Goal: Task Accomplishment & Management: Manage account settings

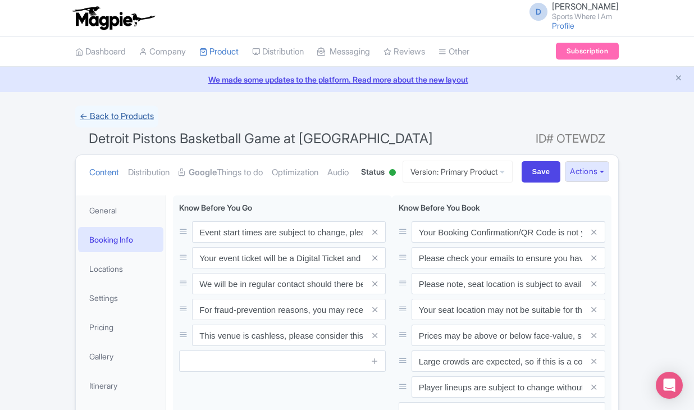
click at [132, 118] on link "← Back to Products" at bounding box center [116, 117] width 83 height 22
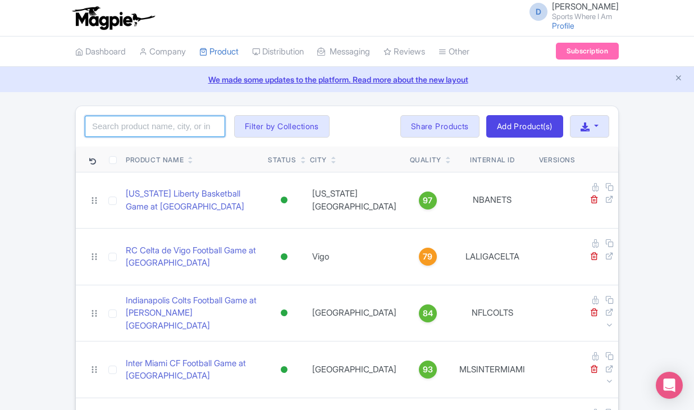
click at [132, 125] on input "search" at bounding box center [155, 126] width 140 height 21
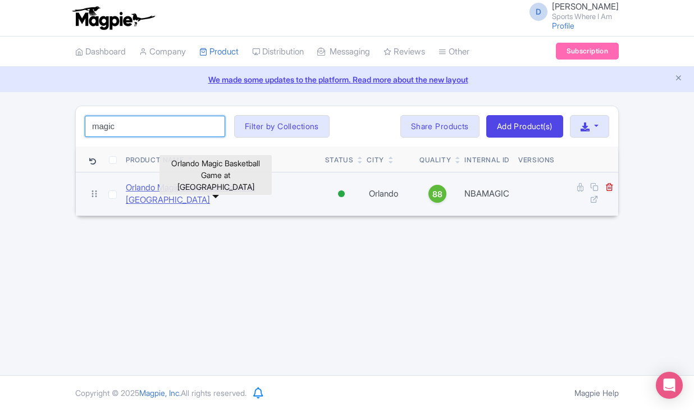
type input "magic"
click at [148, 191] on link "Orlando Magic Basketball Game at Kia Center" at bounding box center [221, 193] width 190 height 25
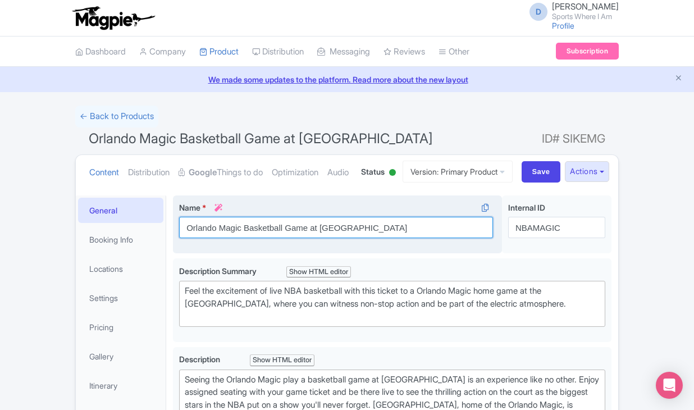
click at [276, 238] on input "Orlando Magic Basketball Game at [GEOGRAPHIC_DATA]" at bounding box center [336, 227] width 314 height 21
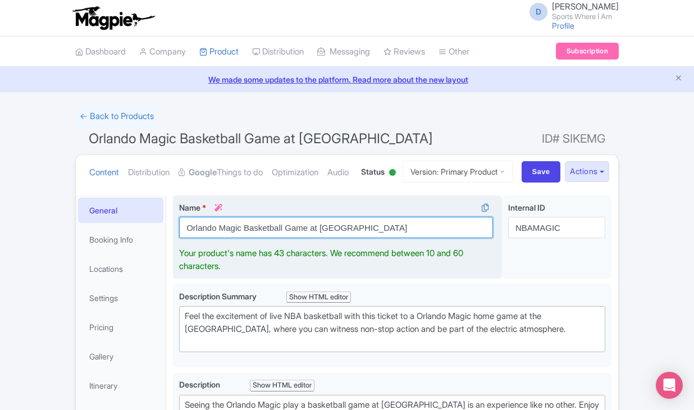
click at [276, 238] on input "Orlando Magic Basketball Game at [GEOGRAPHIC_DATA]" at bounding box center [336, 227] width 314 height 21
click at [276, 238] on input "Orlando Magic Basketball Game at Kia Center" at bounding box center [336, 227] width 314 height 21
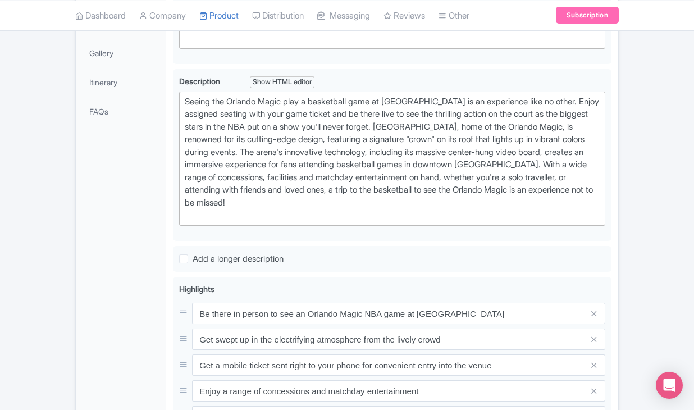
scroll to position [346, 0]
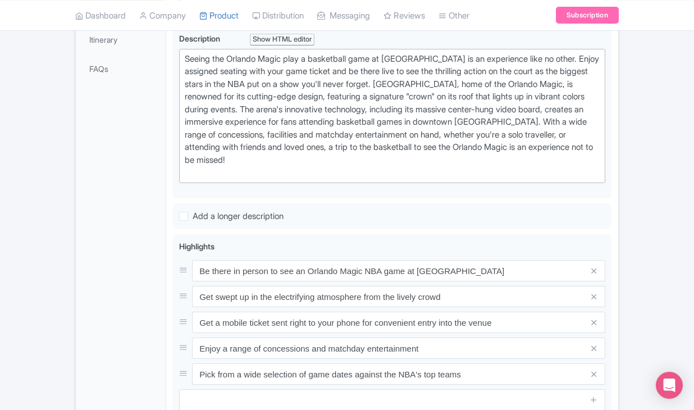
click at [104, 23] on link "Gallery" at bounding box center [120, 10] width 85 height 25
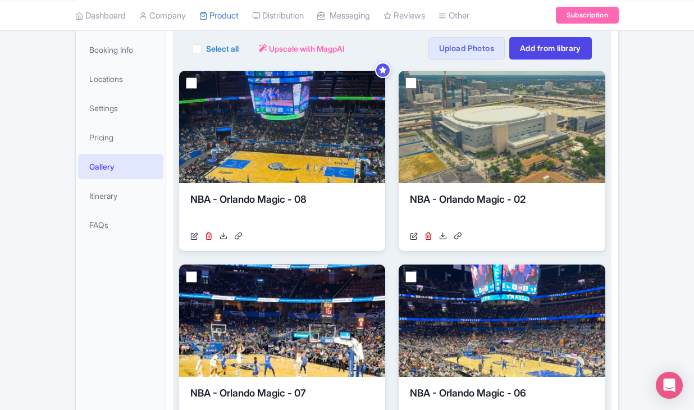
scroll to position [120, 0]
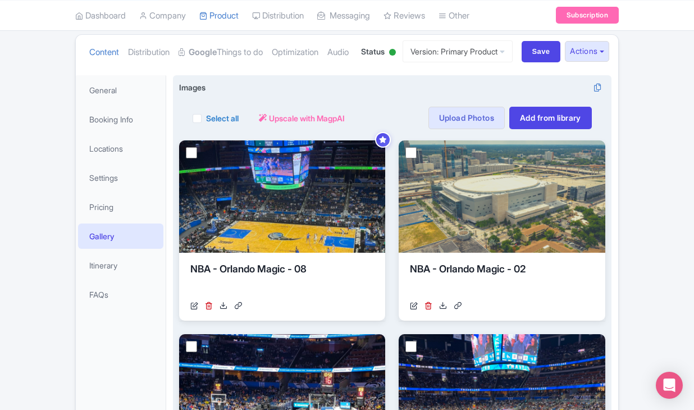
click at [206, 124] on label "Select all" at bounding box center [222, 118] width 33 height 12
click at [206, 118] on input "Select all" at bounding box center [209, 114] width 7 height 7
checkbox input "true"
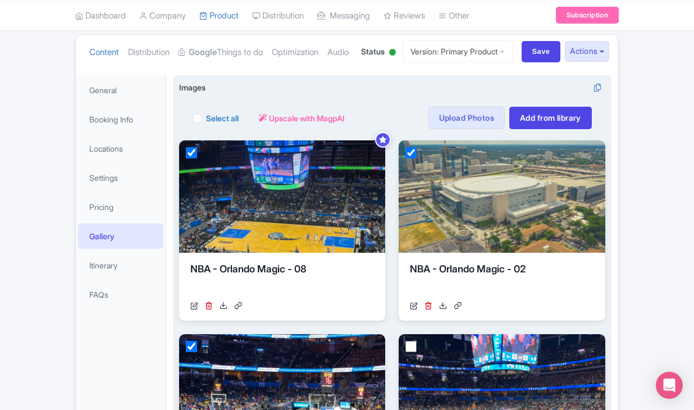
checkbox input "true"
click at [275, 129] on button "Actions" at bounding box center [272, 118] width 44 height 22
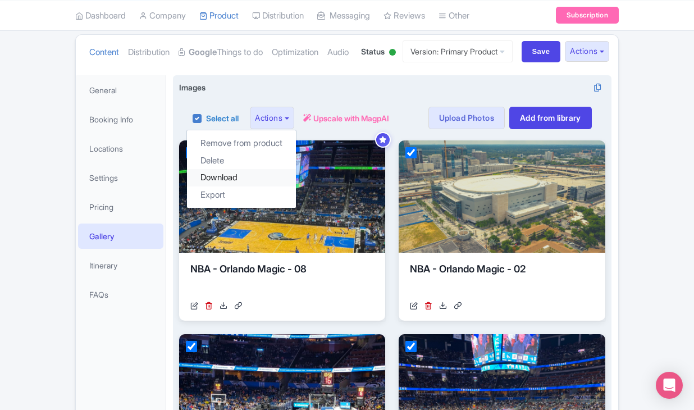
click at [255, 186] on link "Download" at bounding box center [241, 177] width 109 height 17
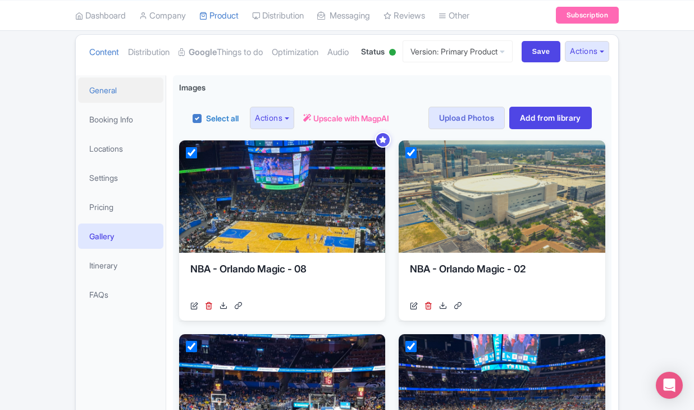
click at [132, 103] on link "General" at bounding box center [120, 89] width 85 height 25
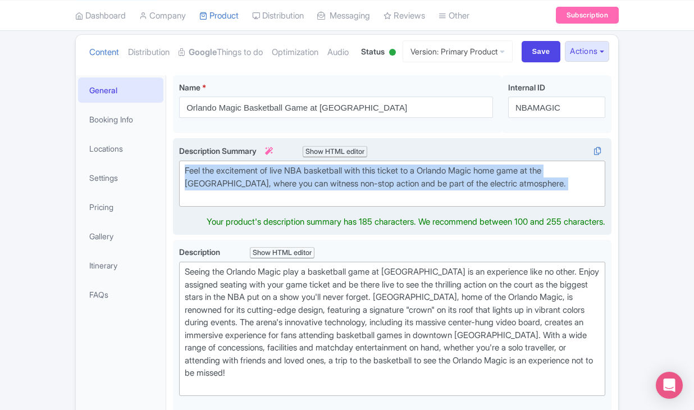
drag, startPoint x: 184, startPoint y: 213, endPoint x: 324, endPoint y: 244, distance: 143.8
click at [324, 207] on trix-editor "Feel the excitement of live NBA basketball with this ticket to a Orlando Magic …" at bounding box center [392, 184] width 426 height 46
type trix-editor "<div>Feel the excitement of live NBA basketball with this ticket to a Orlando M…"
copy div "Feel the excitement of live NBA basketball with this ticket to a Orlando Magic …"
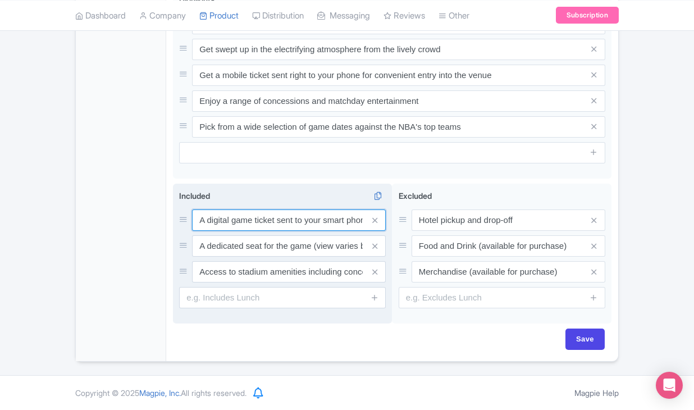
click at [210, 218] on input "A digital game ticket sent to your smart phone" at bounding box center [289, 219] width 194 height 21
click at [263, 230] on input "A dedicated seat for the game (view varies by seat category)" at bounding box center [289, 219] width 194 height 21
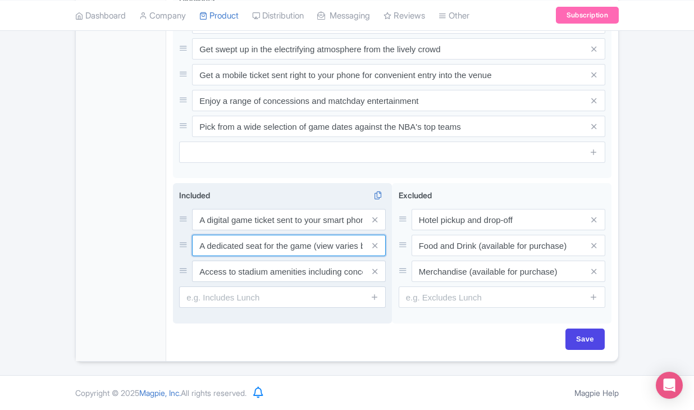
click at [263, 230] on input "A dedicated seat for the game (view varies by seat category)" at bounding box center [289, 219] width 194 height 21
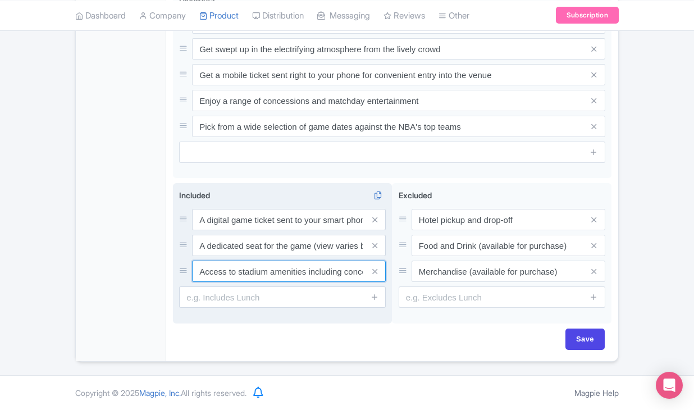
click at [273, 230] on input "Access to stadium amenities including concessions and matchday activations" at bounding box center [289, 219] width 194 height 21
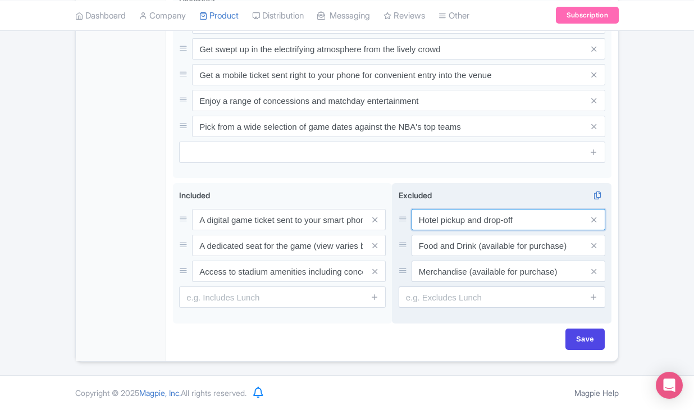
click at [445, 215] on input "Hotel pickup and drop-off" at bounding box center [508, 219] width 194 height 21
click at [470, 230] on input "Food and Drink (available for purchase)" at bounding box center [508, 219] width 194 height 21
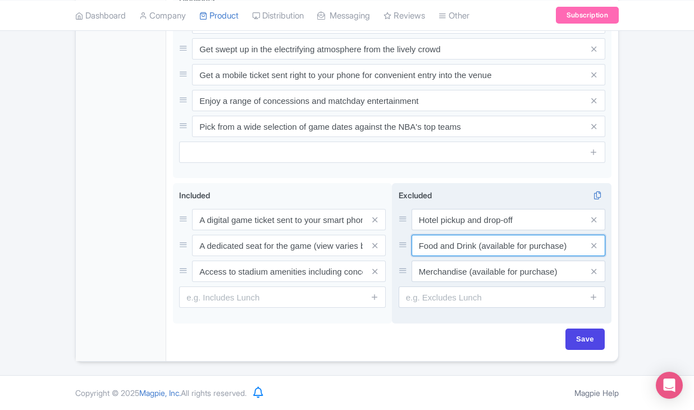
click at [470, 230] on input "Food and Drink (available for purchase)" at bounding box center [508, 219] width 194 height 21
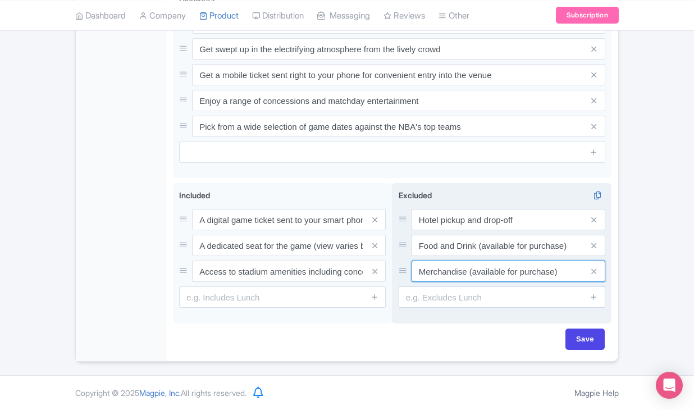
click at [450, 230] on input "Merchandise (available for purchase)" at bounding box center [508, 219] width 194 height 21
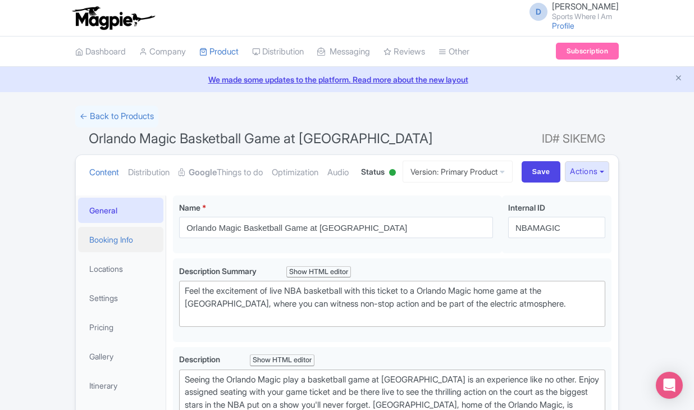
scroll to position [0, 0]
click at [127, 252] on link "Booking Info" at bounding box center [120, 239] width 85 height 25
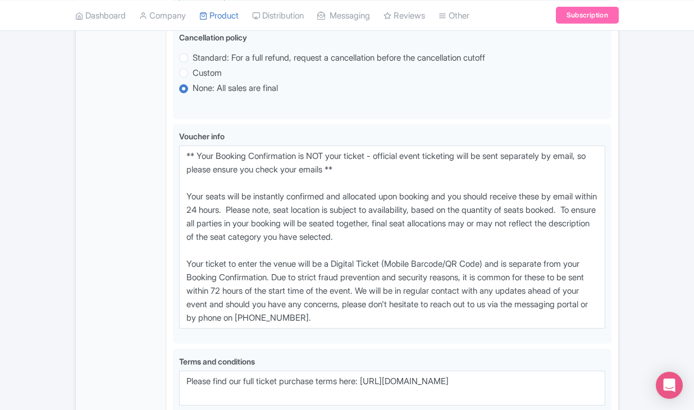
scroll to position [775, 0]
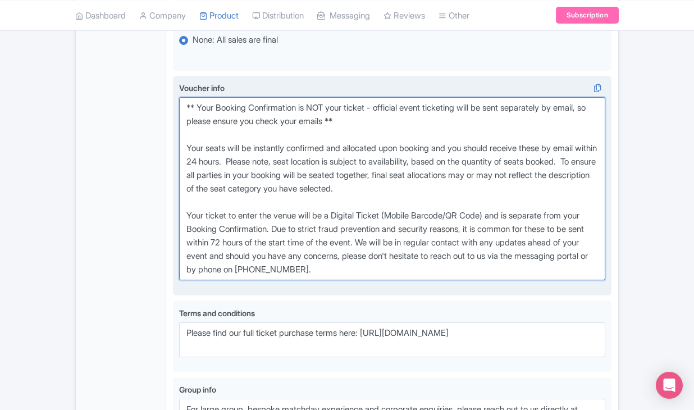
drag, startPoint x: 185, startPoint y: 166, endPoint x: 463, endPoint y: 344, distance: 330.4
click at [463, 289] on div "Voucher info i" at bounding box center [392, 185] width 426 height 207
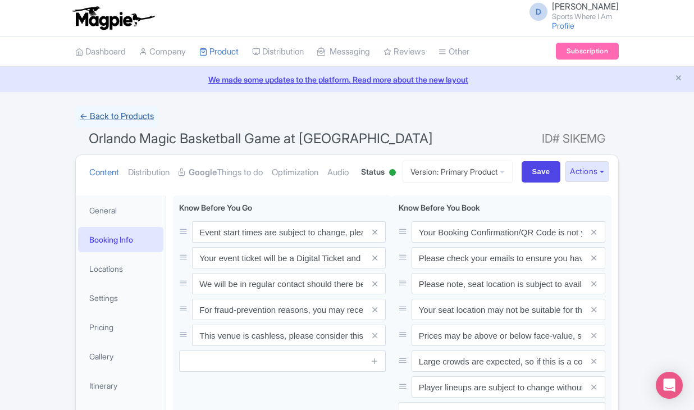
scroll to position [0, 0]
click at [118, 125] on link "← Back to Products" at bounding box center [116, 117] width 83 height 22
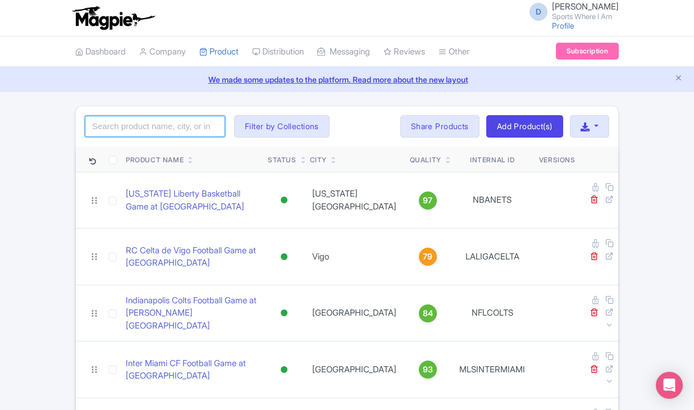
click at [157, 132] on input "search" at bounding box center [155, 126] width 140 height 21
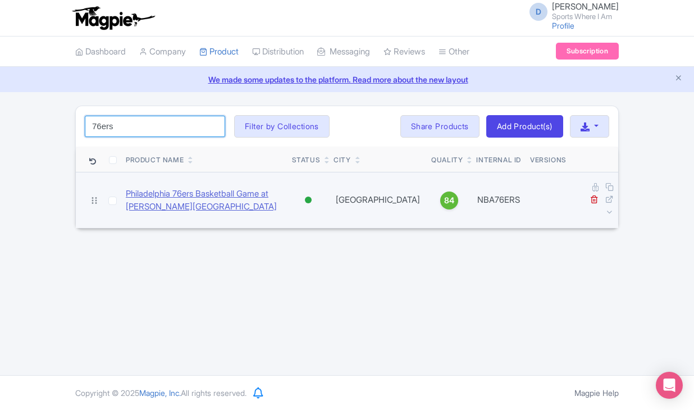
type input "76ers"
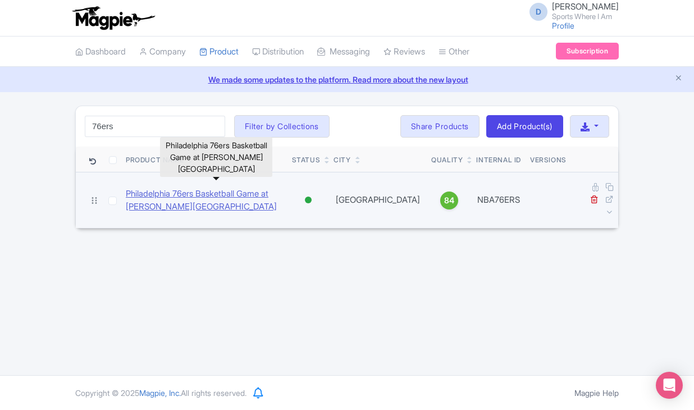
click at [161, 194] on link "Philadelphia 76ers Basketball Game at [PERSON_NAME][GEOGRAPHIC_DATA]" at bounding box center [204, 199] width 157 height 25
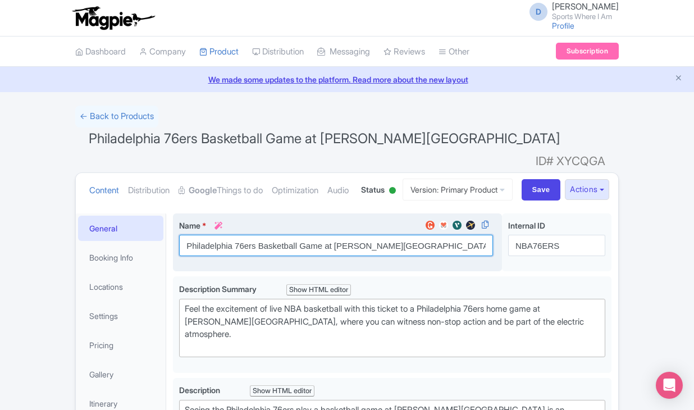
click at [264, 256] on input "Philadelphia 76ers Basketball Game at [PERSON_NAME][GEOGRAPHIC_DATA]" at bounding box center [336, 245] width 314 height 21
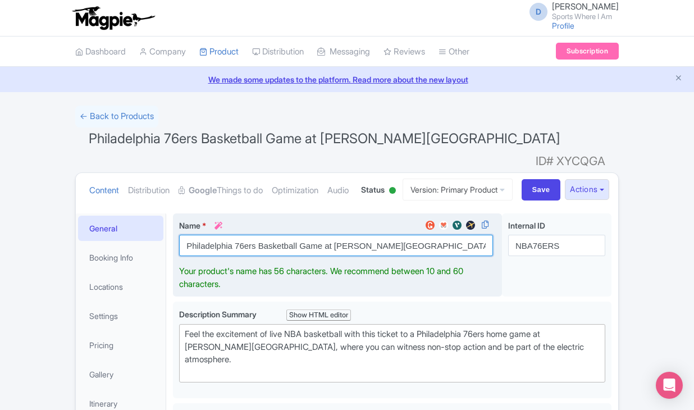
click at [264, 256] on input "Philadelphia 76ers Basketball Game at [PERSON_NAME][GEOGRAPHIC_DATA]" at bounding box center [336, 245] width 314 height 21
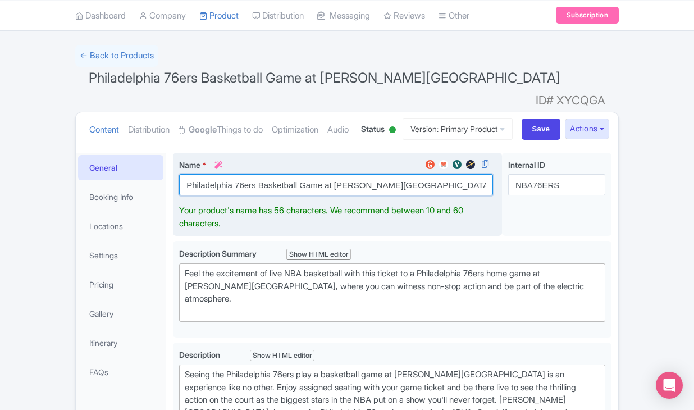
scroll to position [65, 0]
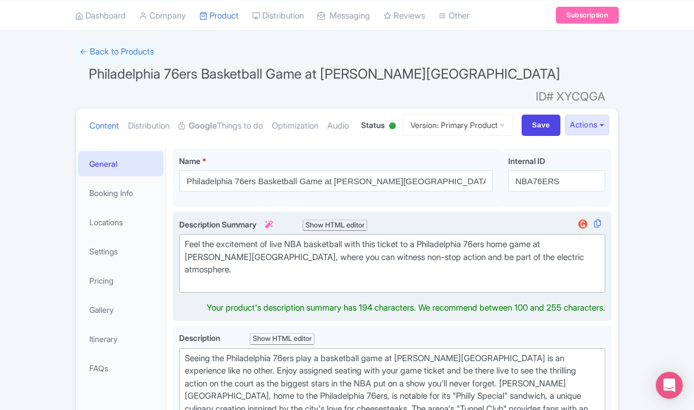
click at [246, 289] on div "Feel the excitement of live NBA basketball with this ticket to a Philadelphia 7…" at bounding box center [392, 263] width 415 height 51
click at [247, 285] on div "Feel the excitement of live NBA basketball with this ticket to a Philadelphia 7…" at bounding box center [392, 263] width 415 height 51
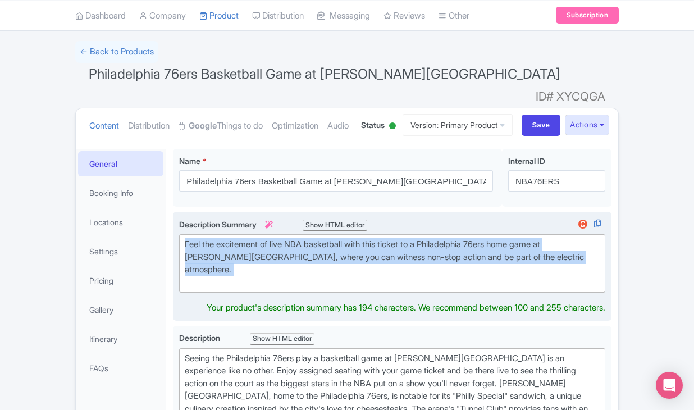
click at [247, 285] on div "Feel the excitement of live NBA basketball with this ticket to a Philadelphia 7…" at bounding box center [392, 263] width 415 height 51
type trix-editor "<div>Feel the excitement of live NBA basketball with this ticket to a Philadelp…"
copy div "Feel the excitement of live NBA basketball with this ticket to a Philadelphia 7…"
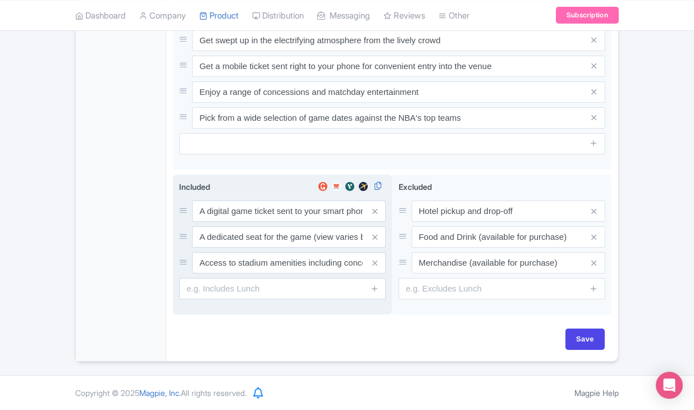
scroll to position [614, 0]
click at [234, 199] on div "Included i A digital game ticket sent to your smart phone A dedicated seat for …" at bounding box center [282, 240] width 207 height 118
click at [234, 211] on input "A digital game ticket sent to your smart phone" at bounding box center [289, 210] width 194 height 21
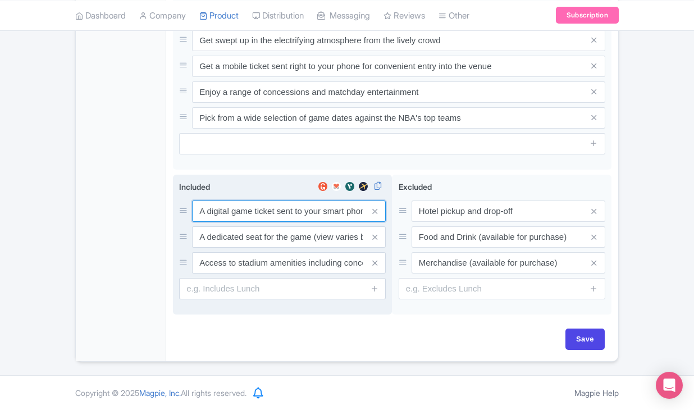
click at [234, 211] on input "A digital game ticket sent to your smart phone" at bounding box center [289, 210] width 194 height 21
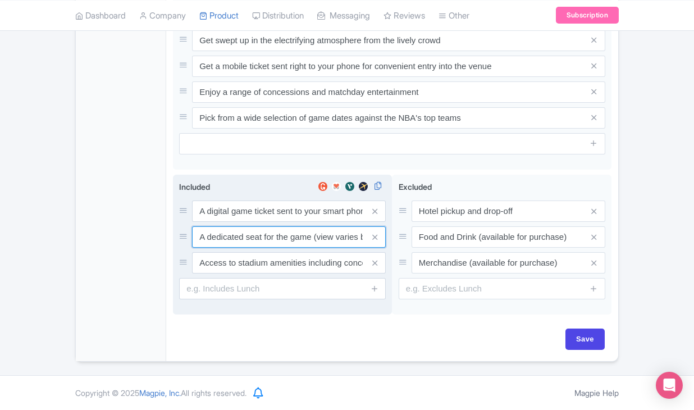
click at [304, 222] on input "A dedicated seat for the game (view varies by seat category)" at bounding box center [289, 210] width 194 height 21
click at [300, 222] on input "Access to stadium amenities including concessions and matchday activations" at bounding box center [289, 210] width 194 height 21
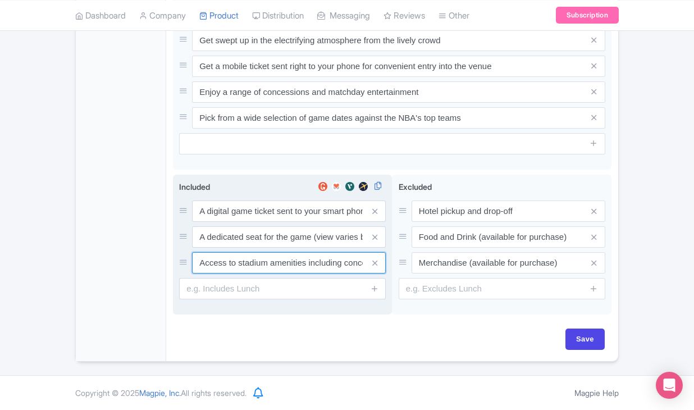
click at [300, 222] on input "Access to stadium amenities including concessions and matchday activations" at bounding box center [289, 210] width 194 height 21
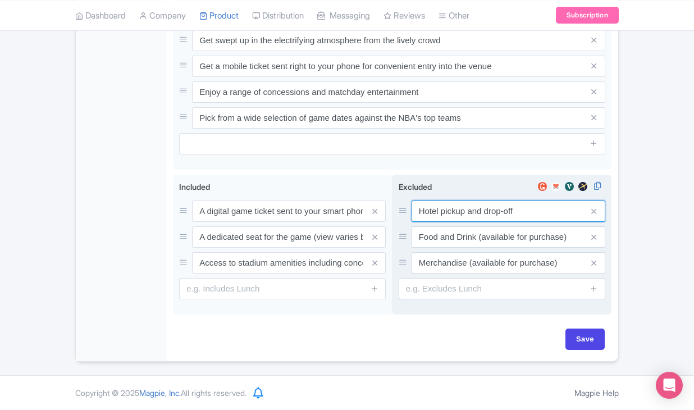
click at [431, 213] on input "Hotel pickup and drop-off" at bounding box center [508, 210] width 194 height 21
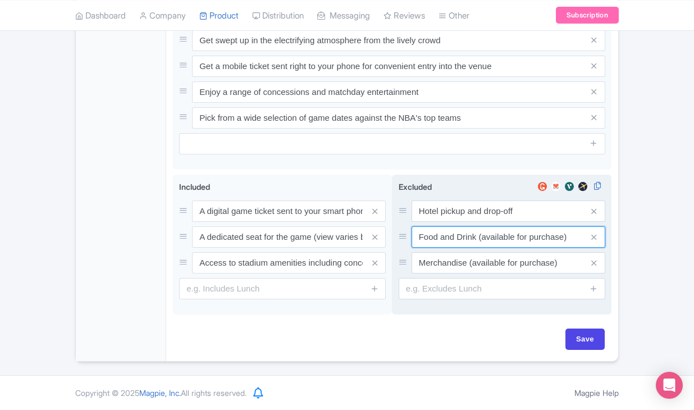
click at [451, 222] on input "Food and Drink (available for purchase)" at bounding box center [508, 210] width 194 height 21
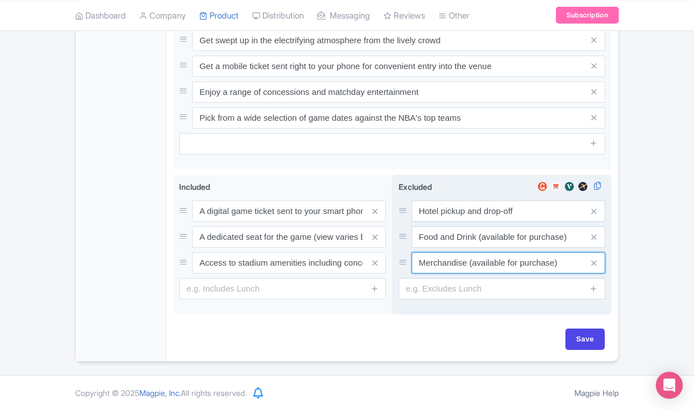
click at [460, 222] on input "Merchandise (available for purchase)" at bounding box center [508, 210] width 194 height 21
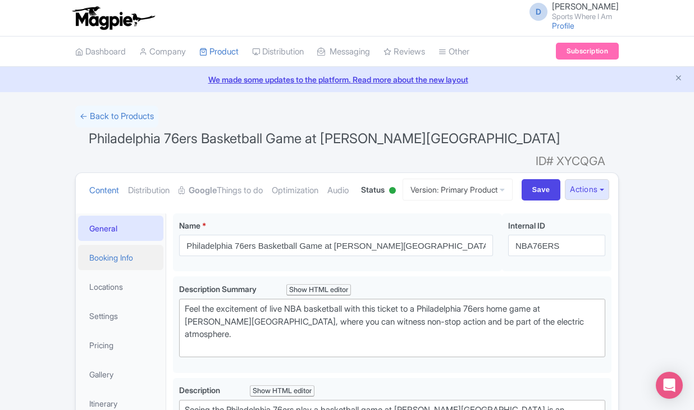
scroll to position [0, 0]
click at [122, 270] on link "Booking Info" at bounding box center [120, 257] width 85 height 25
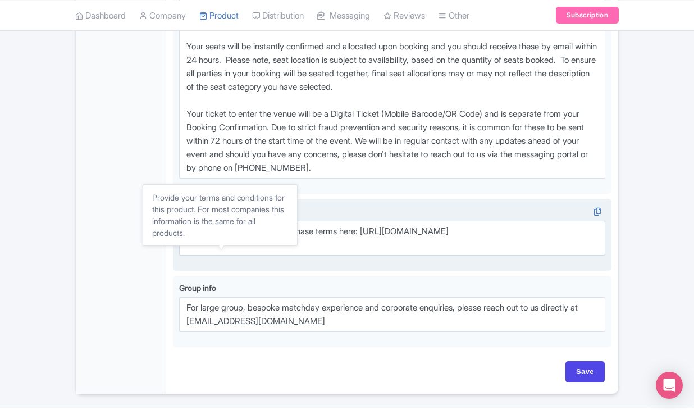
scroll to position [883, 0]
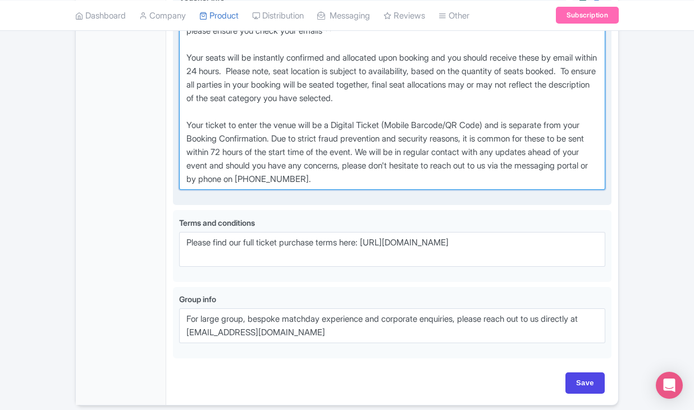
drag, startPoint x: 184, startPoint y: 59, endPoint x: 470, endPoint y: 223, distance: 329.4
click at [470, 190] on textarea "** Your Booking Confirmation is NOT your ticket - official event ticketing will…" at bounding box center [392, 98] width 426 height 183
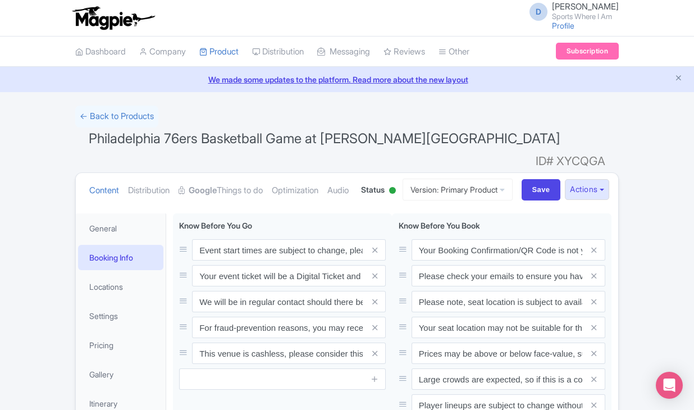
scroll to position [0, 0]
click at [116, 107] on link "← Back to Products" at bounding box center [116, 117] width 83 height 22
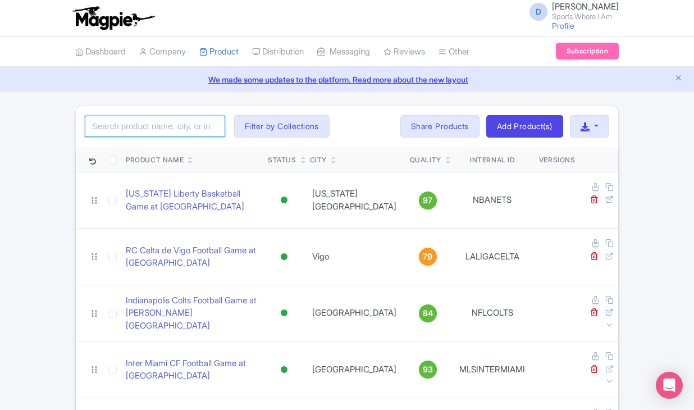
click at [189, 116] on input "search" at bounding box center [155, 126] width 140 height 21
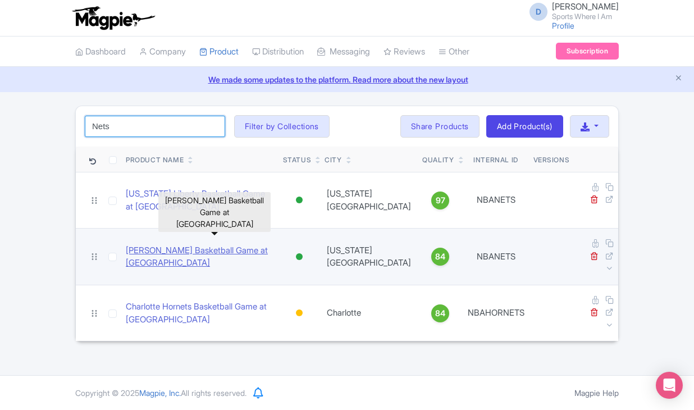
type input "Nets"
click at [128, 244] on link "[PERSON_NAME] Basketball Game at [GEOGRAPHIC_DATA]" at bounding box center [200, 256] width 148 height 25
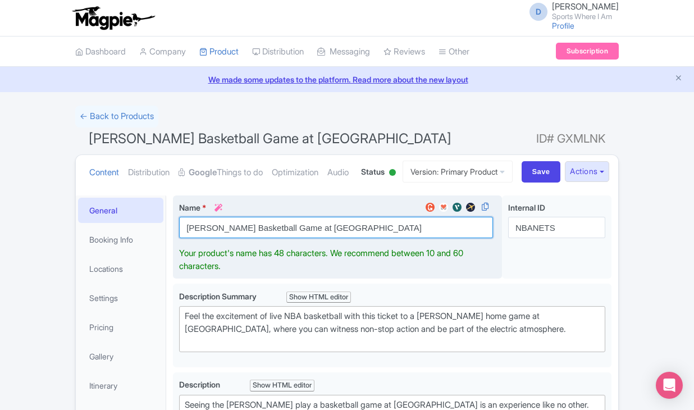
click at [218, 238] on input "[PERSON_NAME] Basketball Game at [GEOGRAPHIC_DATA]" at bounding box center [336, 227] width 314 height 21
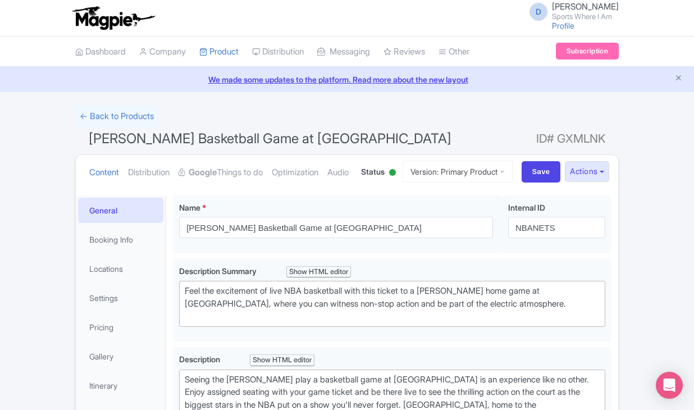
click at [163, 4] on div "D Dan Hughes Sports Where I Am Profile Users Settings Sign out" at bounding box center [346, 17] width 543 height 31
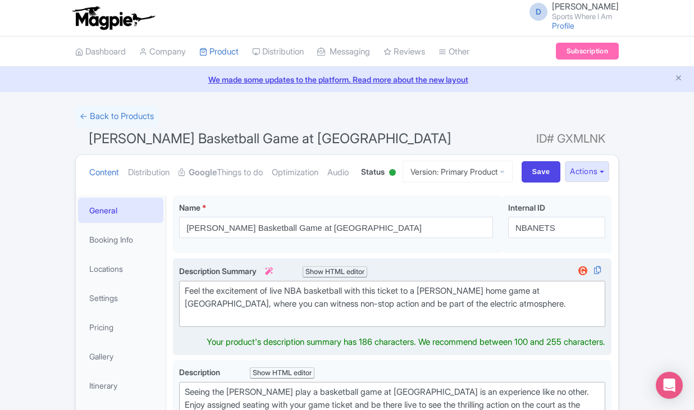
click at [248, 323] on div "Feel the excitement of live NBA basketball with this ticket to a Brooklyn Nets …" at bounding box center [392, 304] width 415 height 38
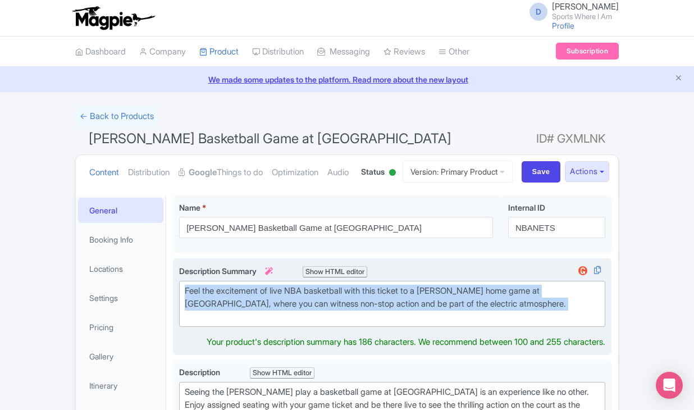
click at [248, 323] on div "Feel the excitement of live NBA basketball with this ticket to a Brooklyn Nets …" at bounding box center [392, 304] width 415 height 38
type trix-editor "<div>Feel the excitement of live NBA basketball with this ticket to a Brooklyn …"
copy div "Feel the excitement of live NBA basketball with this ticket to a Brooklyn Nets …"
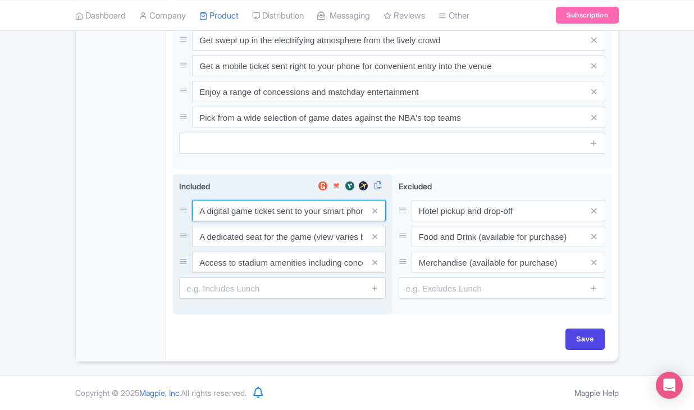
click at [277, 208] on input "A digital game ticket sent to your smart phone" at bounding box center [289, 210] width 194 height 21
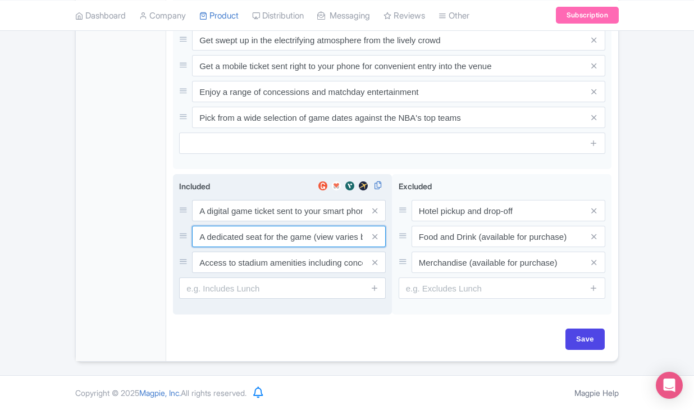
click at [313, 221] on input "A dedicated seat for the game (view varies by seat category)" at bounding box center [289, 210] width 194 height 21
click at [253, 221] on input "Access to stadium amenities including concessions and matchday activations" at bounding box center [289, 210] width 194 height 21
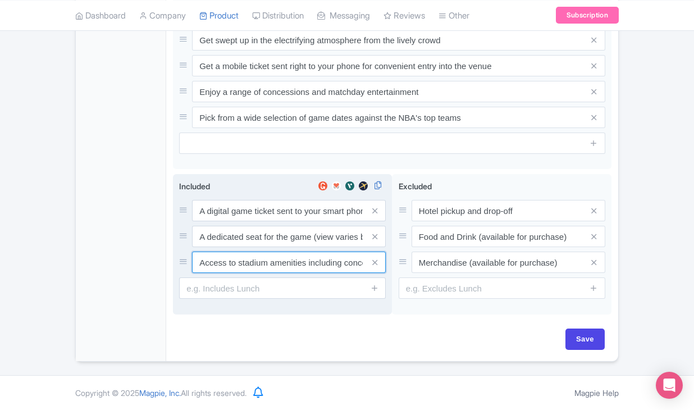
click at [253, 221] on input "Access to stadium amenities including concessions and matchday activations" at bounding box center [289, 210] width 194 height 21
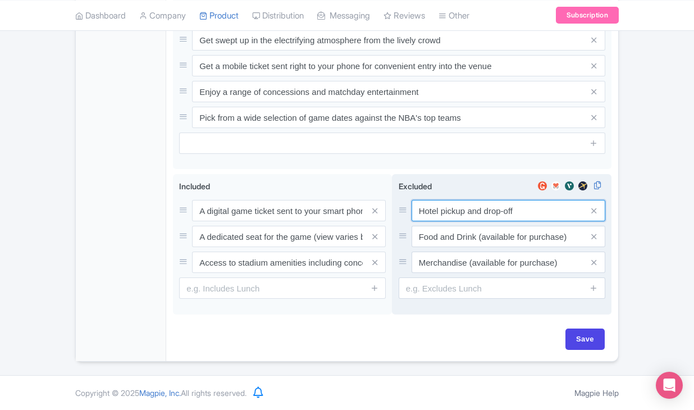
click at [443, 213] on input "Hotel pickup and drop-off" at bounding box center [508, 210] width 194 height 21
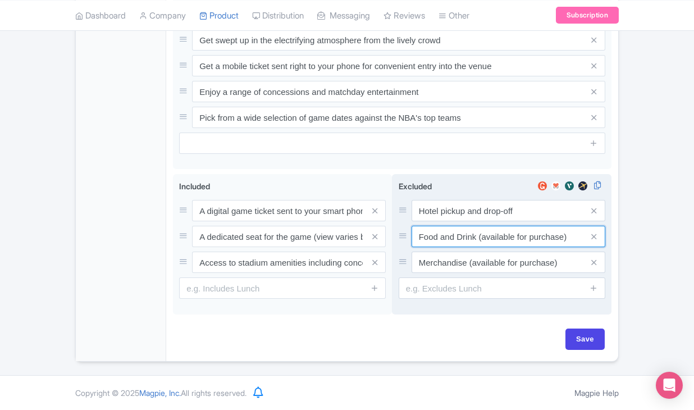
click at [463, 221] on input "Food and Drink (available for purchase)" at bounding box center [508, 210] width 194 height 21
click at [466, 221] on input "Merchandise (available for purchase)" at bounding box center [508, 210] width 194 height 21
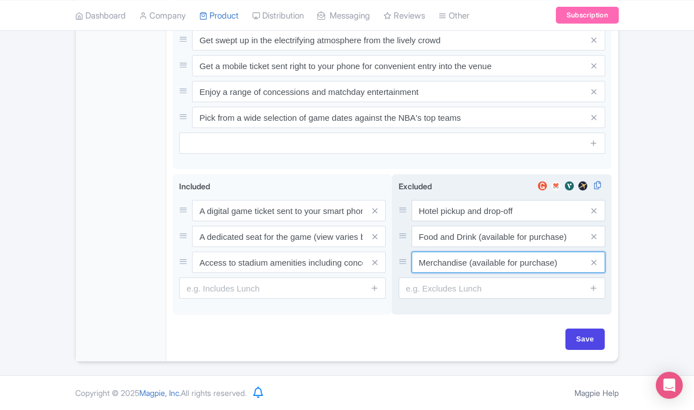
click at [466, 221] on input "Merchandise (available for purchase)" at bounding box center [508, 210] width 194 height 21
